Goal: Information Seeking & Learning: Learn about a topic

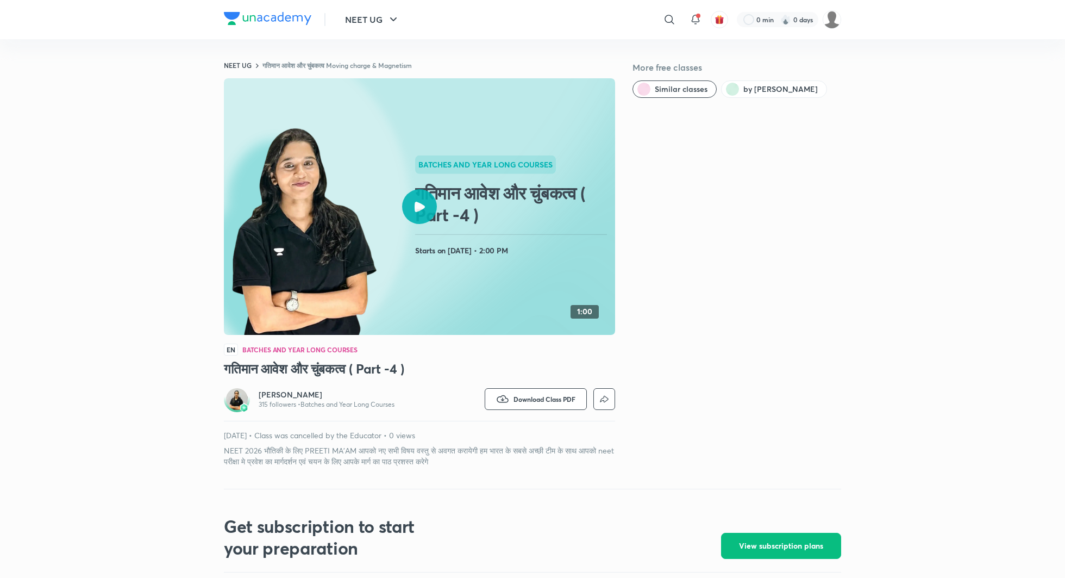
click at [419, 209] on icon at bounding box center [420, 207] width 10 height 10
click at [417, 203] on icon at bounding box center [420, 207] width 10 height 10
